Goal: Transaction & Acquisition: Download file/media

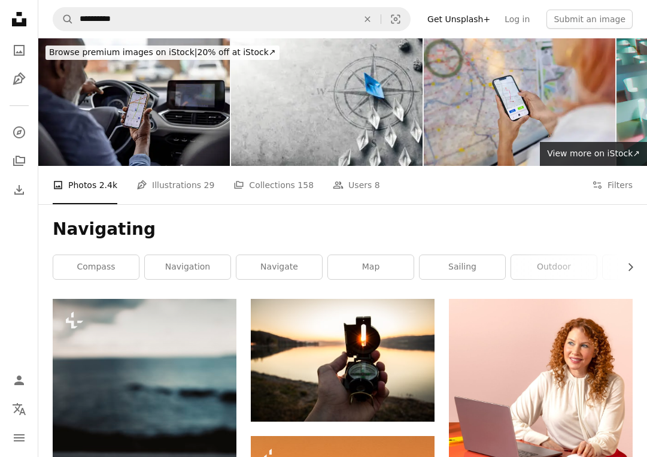
scroll to position [151, 0]
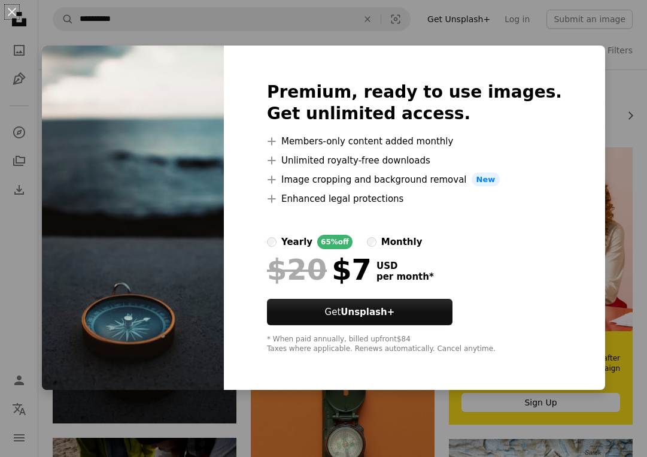
click at [613, 134] on div "An X shape Premium, ready to use images. Get unlimited access. A plus sign Memb…" at bounding box center [323, 228] width 647 height 457
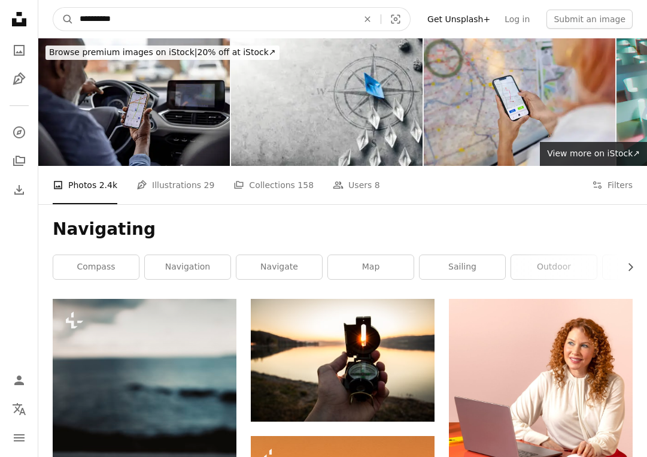
click at [80, 19] on input "**********" at bounding box center [214, 19] width 281 height 23
type input "**********"
click button "A magnifying glass" at bounding box center [63, 19] width 20 height 23
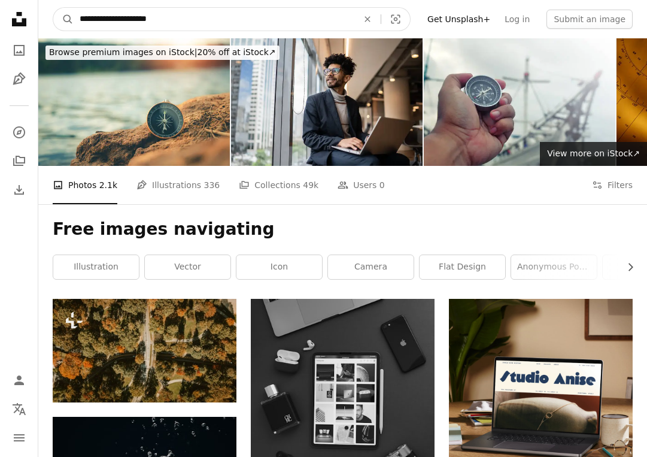
click at [126, 19] on input "**********" at bounding box center [214, 19] width 281 height 23
type input "**********"
click button "A magnifying glass" at bounding box center [63, 19] width 20 height 23
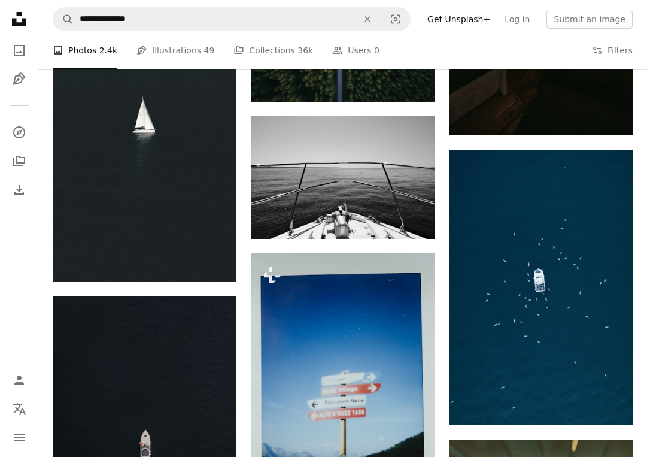
scroll to position [1054, 0]
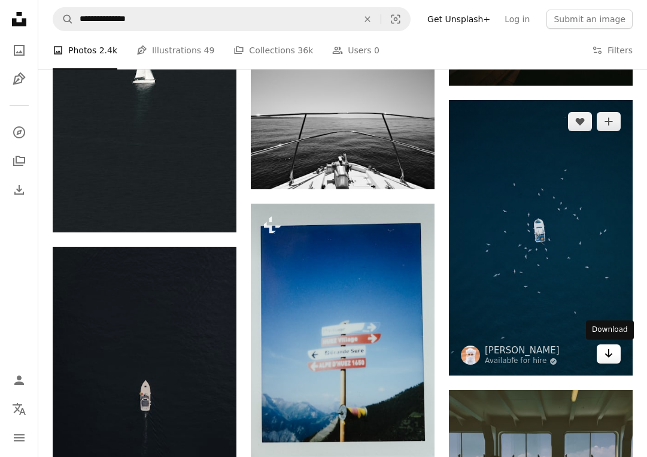
click at [610, 354] on icon "Download" at bounding box center [609, 353] width 8 height 8
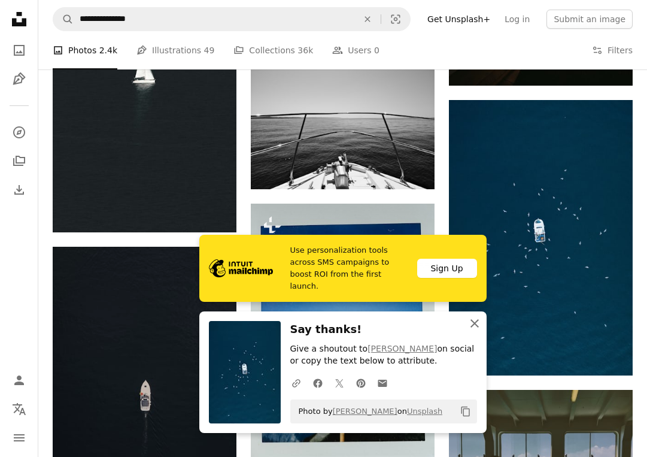
click at [476, 323] on icon "An X shape" at bounding box center [474, 323] width 14 height 14
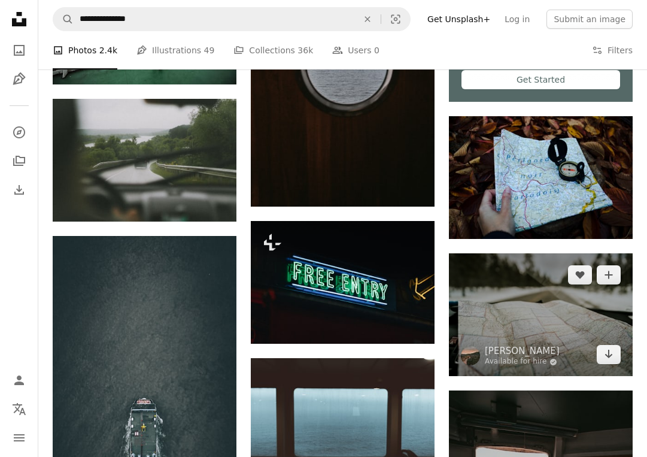
scroll to position [470, 0]
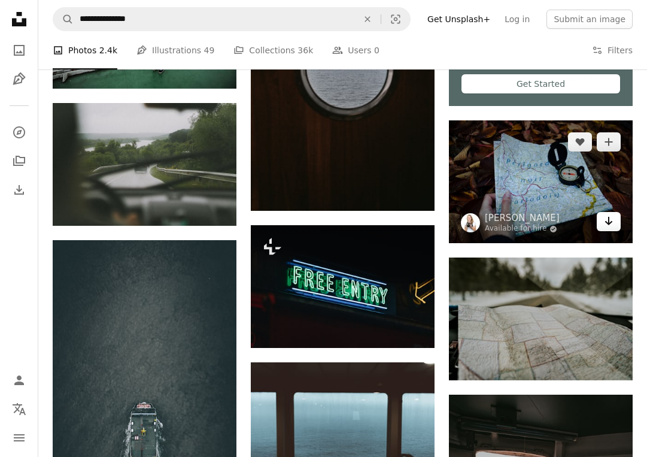
click at [610, 220] on icon "Arrow pointing down" at bounding box center [609, 221] width 10 height 14
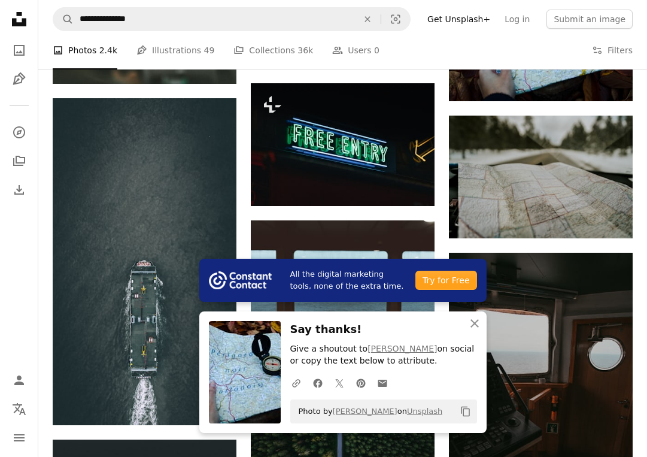
scroll to position [619, 0]
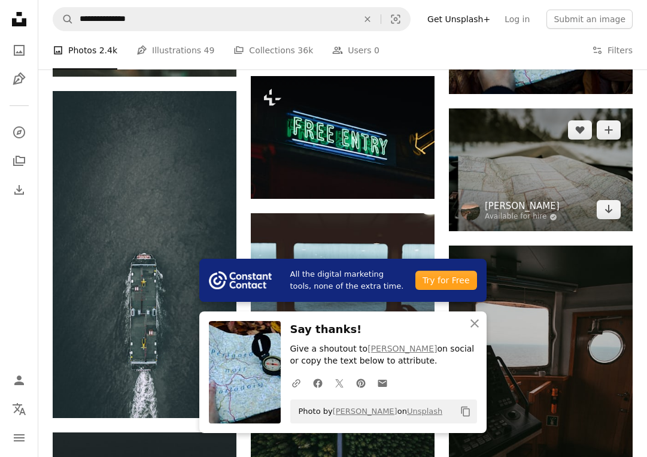
click at [537, 208] on link "[PERSON_NAME]" at bounding box center [522, 206] width 75 height 12
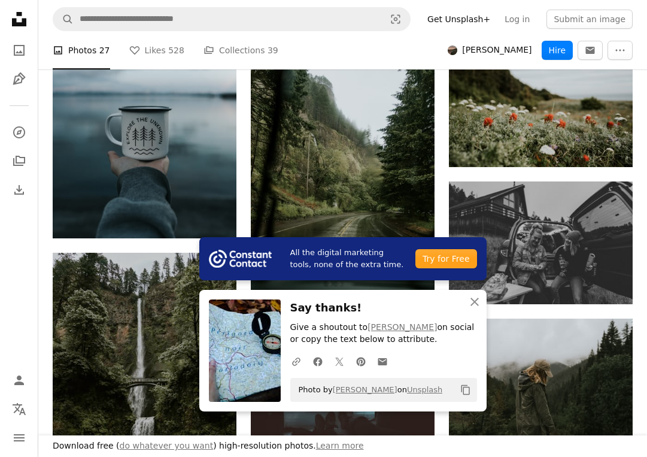
scroll to position [1039, 0]
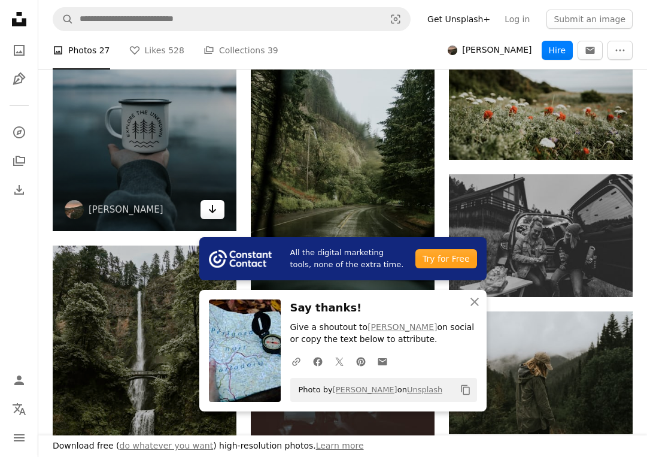
click at [213, 205] on icon "Download" at bounding box center [213, 209] width 8 height 8
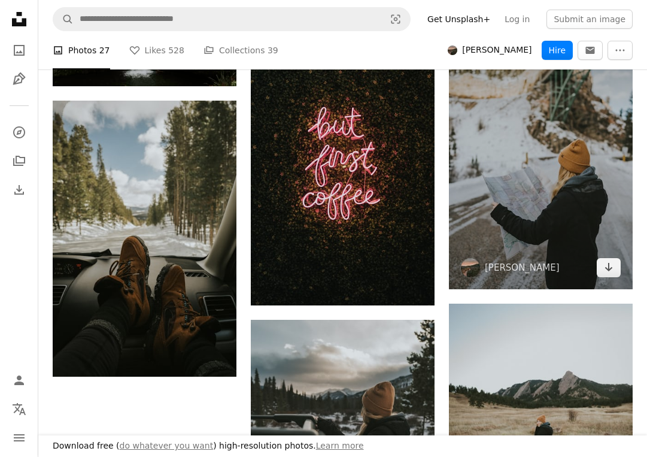
scroll to position [1436, 0]
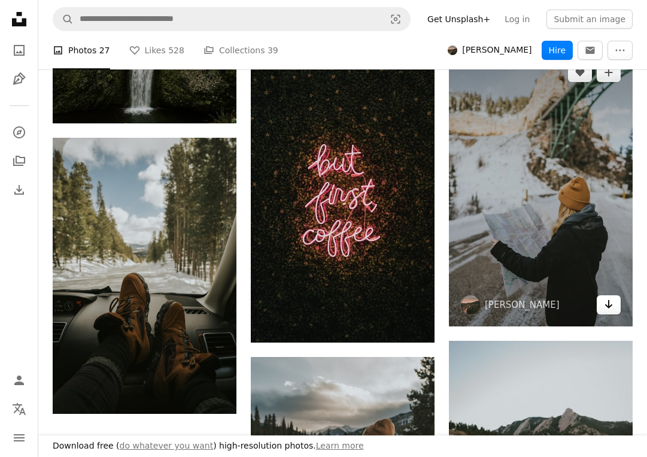
click at [609, 300] on icon "Download" at bounding box center [609, 304] width 8 height 8
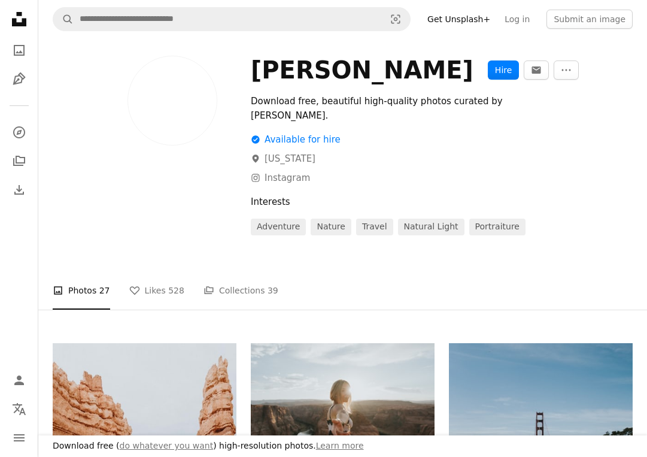
scroll to position [0, 0]
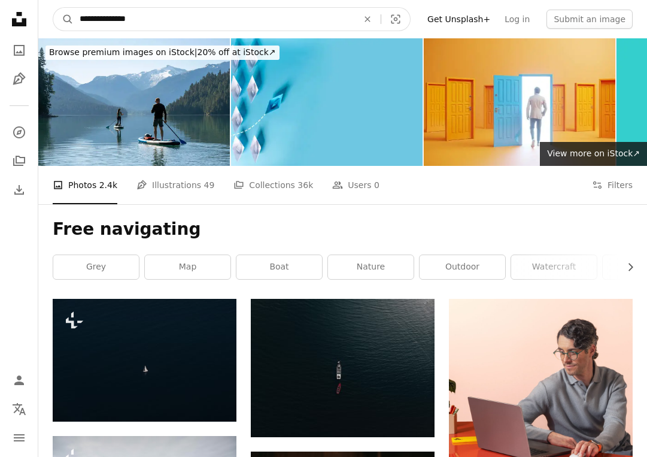
click at [144, 19] on input "**********" at bounding box center [214, 19] width 281 height 23
drag, startPoint x: 144, startPoint y: 19, endPoint x: 77, endPoint y: 21, distance: 67.1
click at [77, 21] on input "**********" at bounding box center [214, 19] width 281 height 23
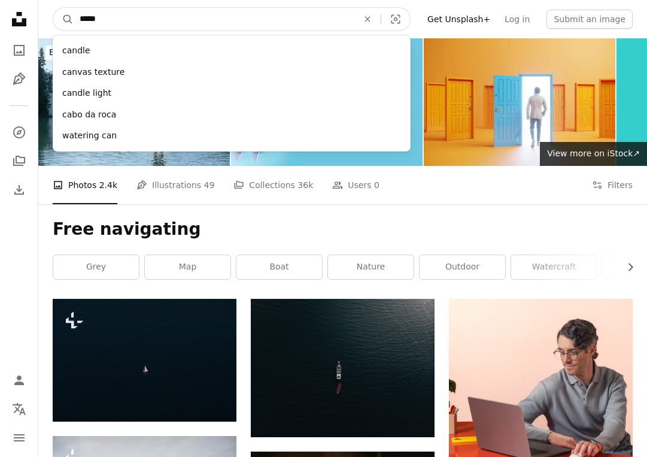
type input "*****"
click at [53, 8] on button "A magnifying glass" at bounding box center [63, 19] width 20 height 23
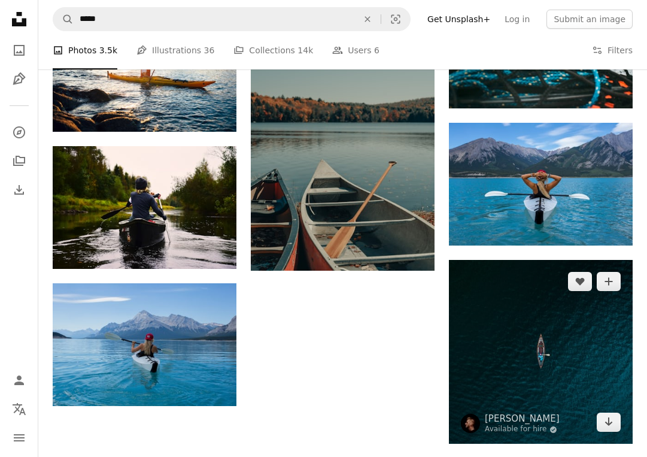
scroll to position [1127, 0]
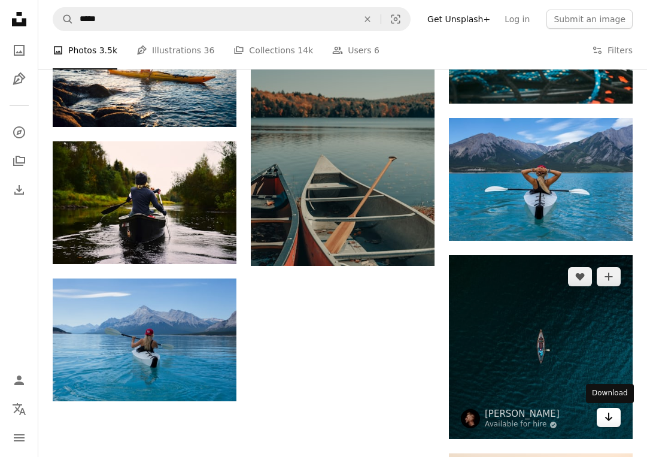
click at [610, 415] on icon "Arrow pointing down" at bounding box center [609, 416] width 10 height 14
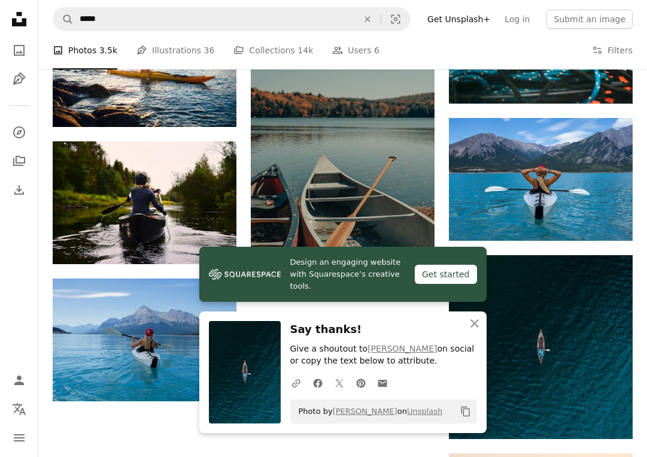
click at [22, 274] on nav "Unsplash logo Unsplash Home A photo Pen Tool A compass A stack of folders Downl…" at bounding box center [19, 228] width 38 height 457
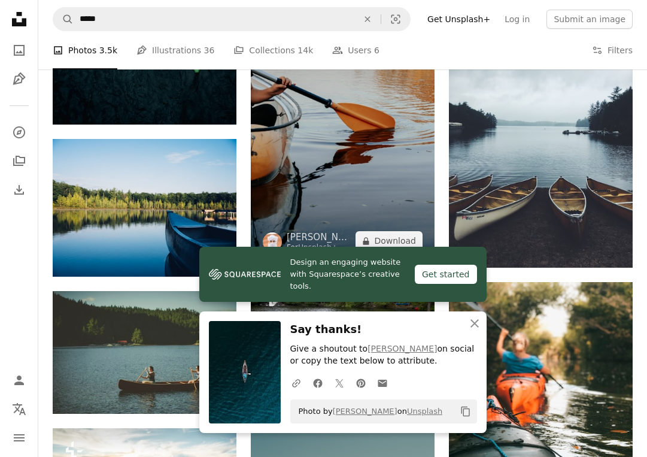
scroll to position [743, 0]
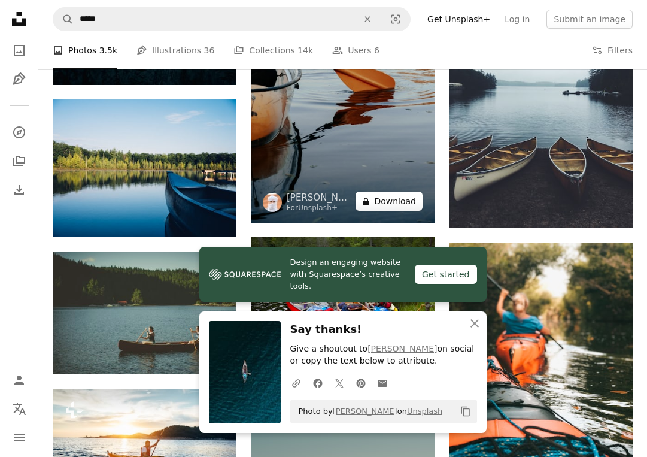
click at [404, 203] on button "A lock Download" at bounding box center [388, 201] width 67 height 19
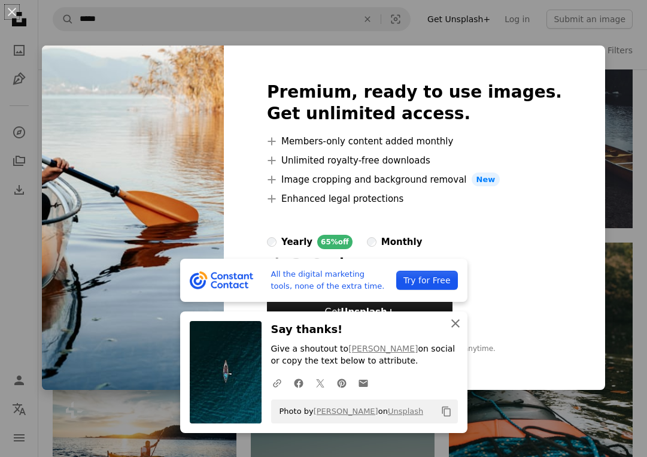
click at [456, 321] on icon "button" at bounding box center [455, 323] width 8 height 8
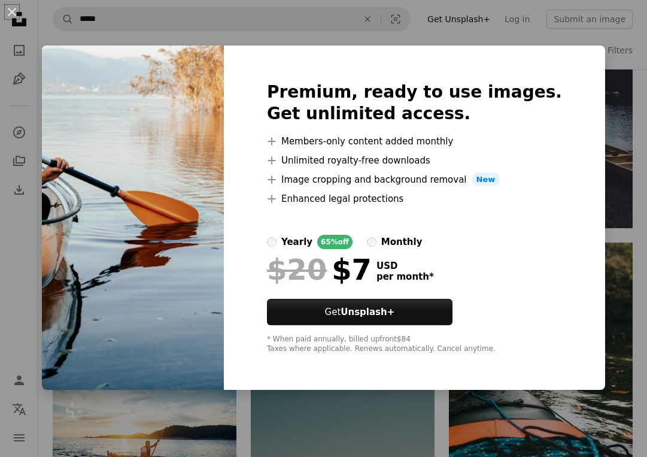
click at [148, 38] on div "An X shape Premium, ready to use images. Get unlimited access. A plus sign Memb…" at bounding box center [323, 228] width 647 height 457
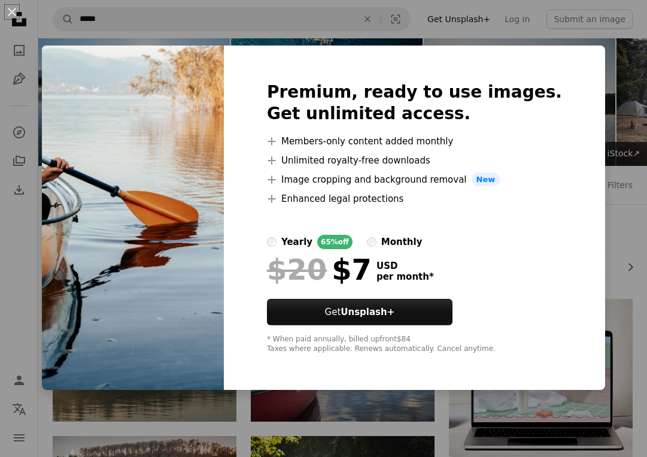
scroll to position [743, 0]
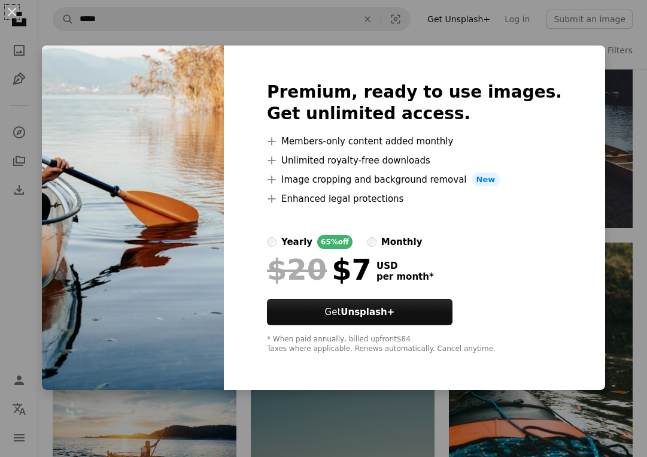
click at [338, 38] on div "An X shape Premium, ready to use images. Get unlimited access. A plus sign Memb…" at bounding box center [323, 228] width 647 height 457
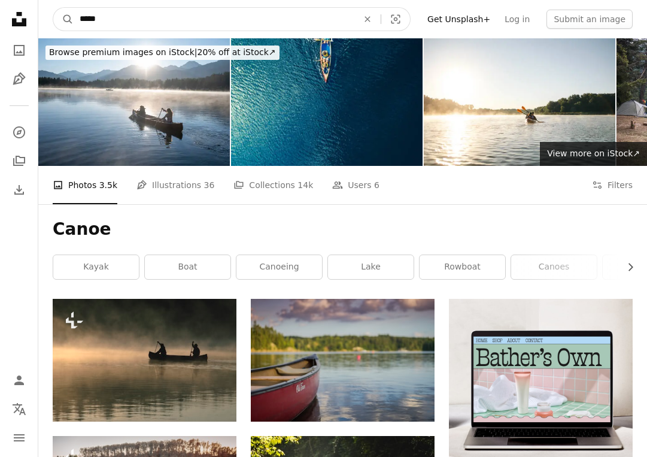
drag, startPoint x: 133, startPoint y: 25, endPoint x: 61, endPoint y: 25, distance: 71.8
click at [74, 25] on input "*****" at bounding box center [214, 19] width 281 height 23
type input "**********"
click at [53, 8] on button "A magnifying glass" at bounding box center [63, 19] width 20 height 23
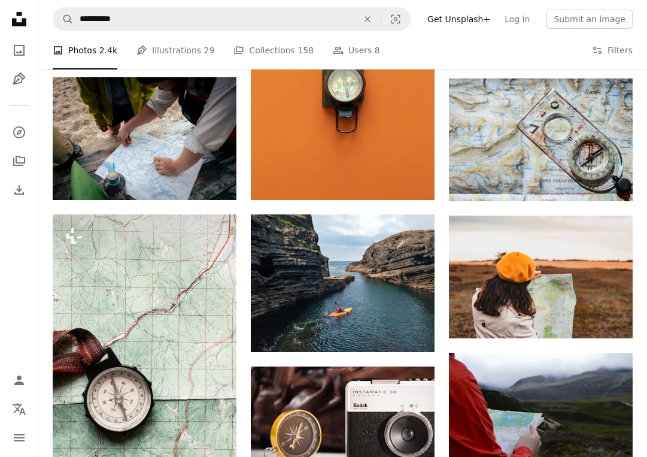
scroll to position [522, 0]
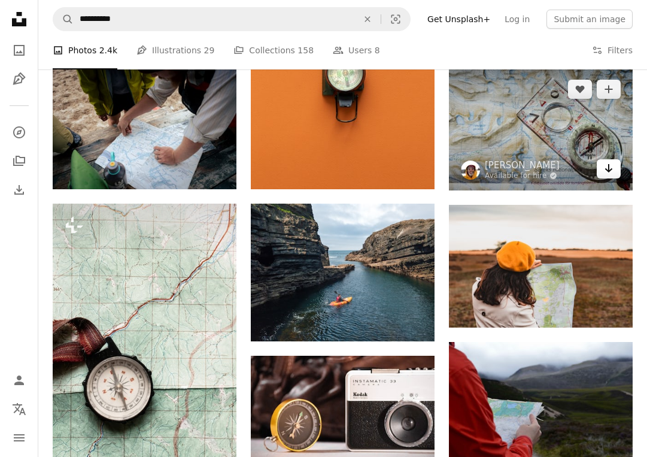
click at [612, 171] on icon "Arrow pointing down" at bounding box center [609, 168] width 10 height 14
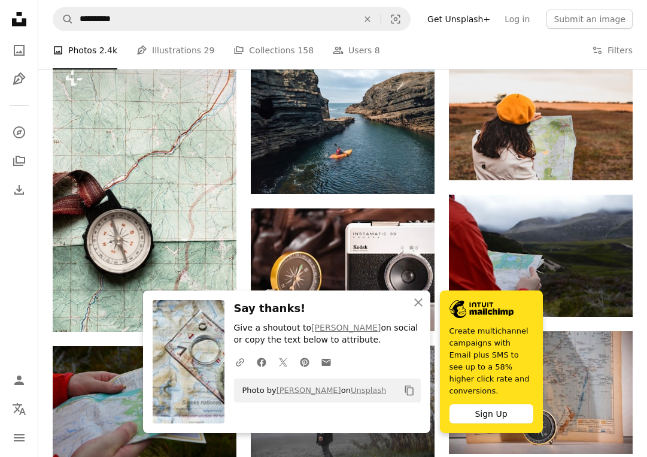
scroll to position [673, 0]
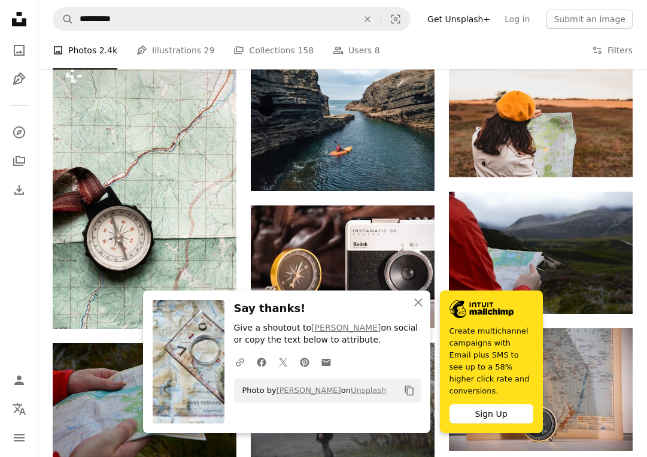
click at [17, 326] on nav "Unsplash logo Unsplash Home A photo Pen Tool A compass A stack of folders Downl…" at bounding box center [19, 228] width 38 height 457
click at [419, 309] on icon "An X shape" at bounding box center [418, 302] width 14 height 14
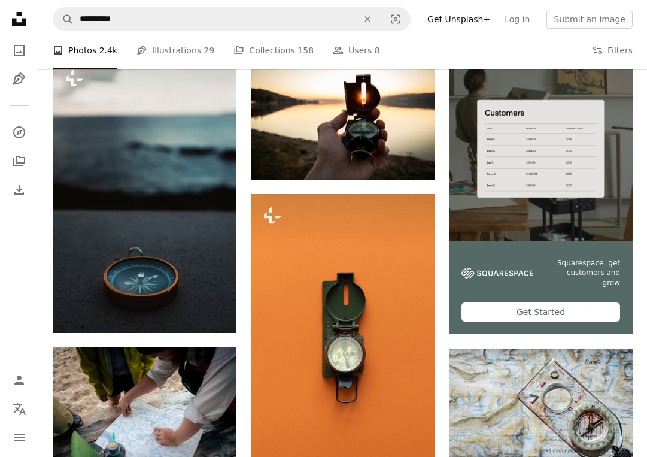
scroll to position [236, 0]
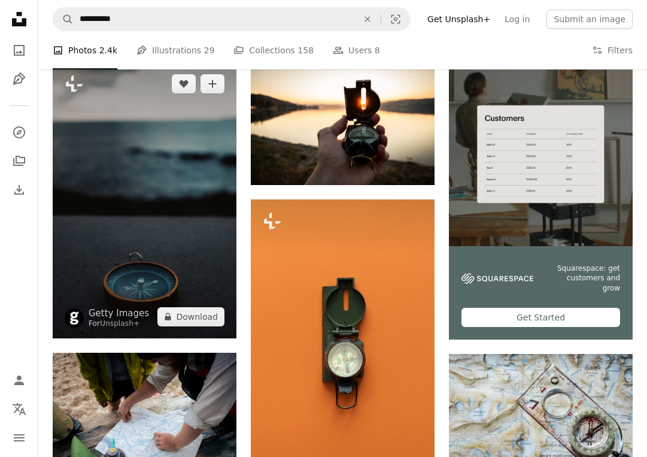
click at [95, 129] on img at bounding box center [145, 200] width 184 height 276
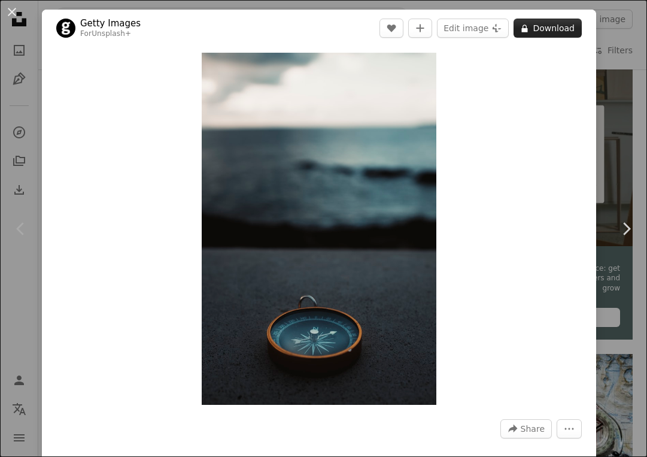
click at [552, 29] on button "A lock Download" at bounding box center [547, 28] width 68 height 19
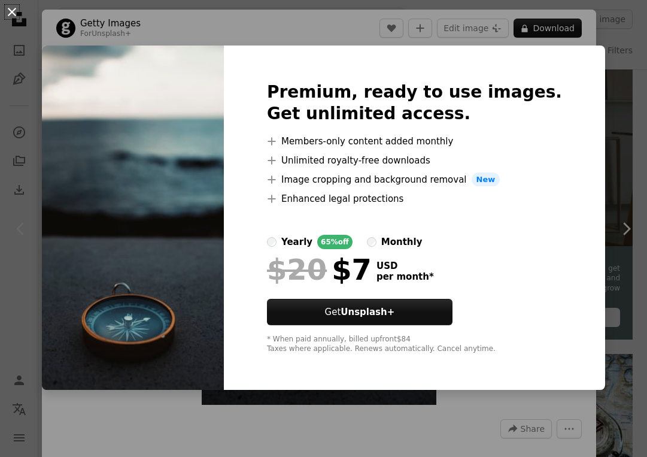
click at [14, 12] on button "An X shape" at bounding box center [12, 12] width 14 height 14
